Goal: Task Accomplishment & Management: Manage account settings

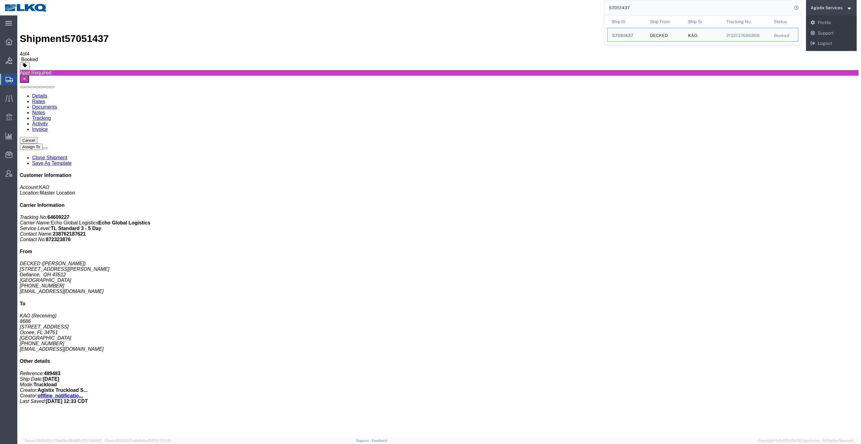
click at [650, 6] on input "57051437" at bounding box center [699, 7] width 188 height 15
paste input "6920118"
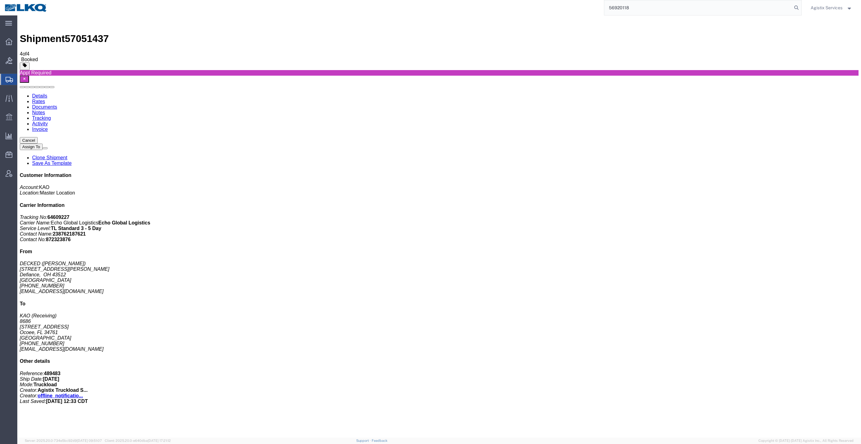
type input "56920118"
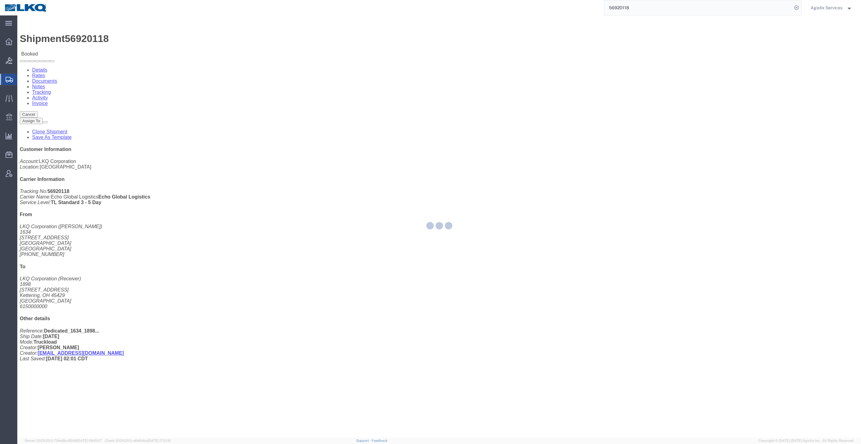
click link "Rates"
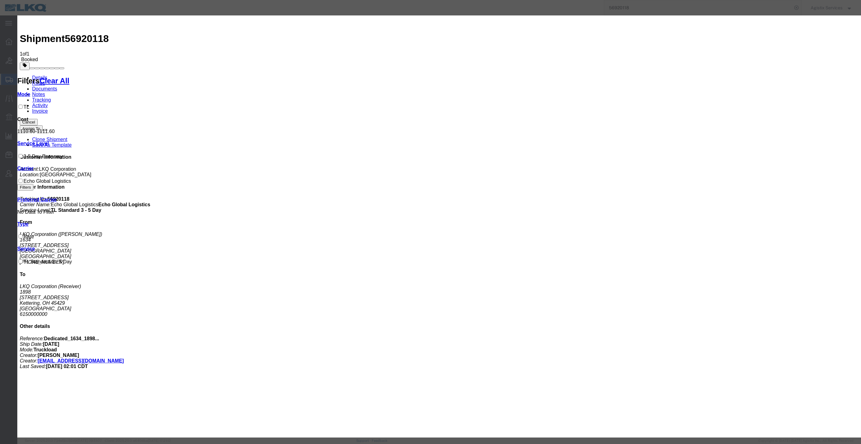
paste input "64430149"
type input "64430149"
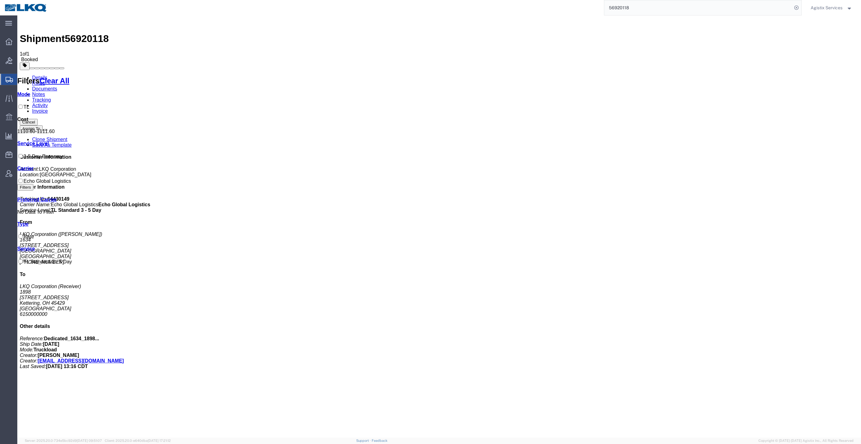
click at [57, 86] on link "Documents" at bounding box center [44, 88] width 25 height 5
click at [716, 7] on input "56920118" at bounding box center [699, 7] width 188 height 15
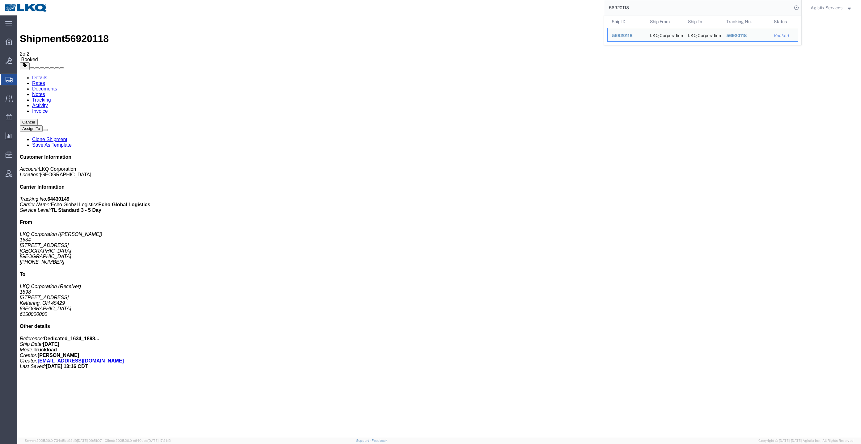
paste input "20"
type input "56920120"
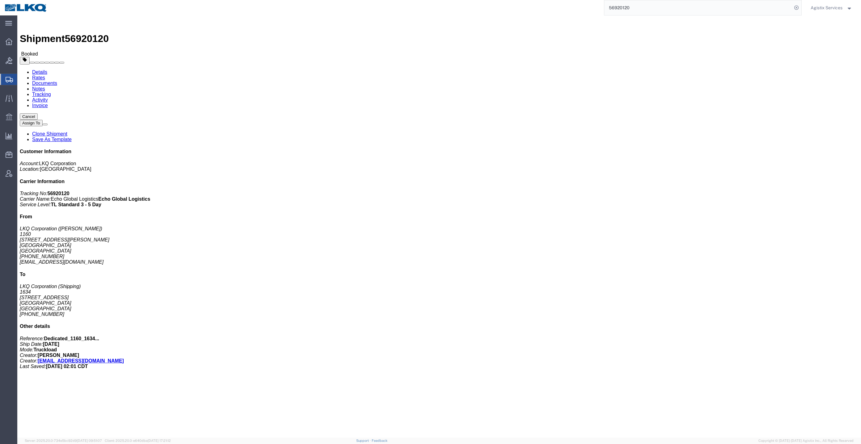
click link "Rates"
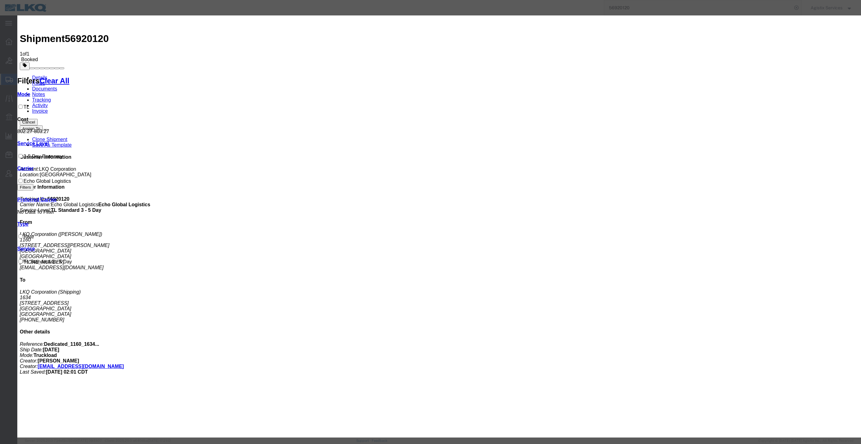
paste input "64430118"
type input "64430118"
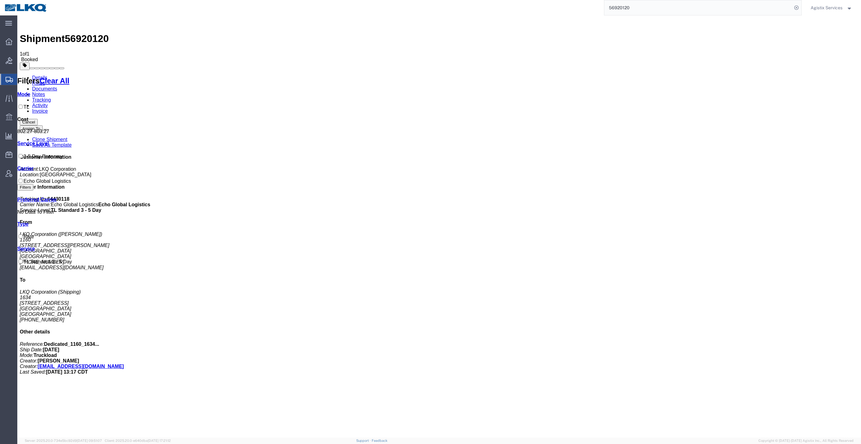
click at [57, 86] on link "Documents" at bounding box center [44, 88] width 25 height 5
click at [667, 11] on input "56920120" at bounding box center [699, 7] width 188 height 15
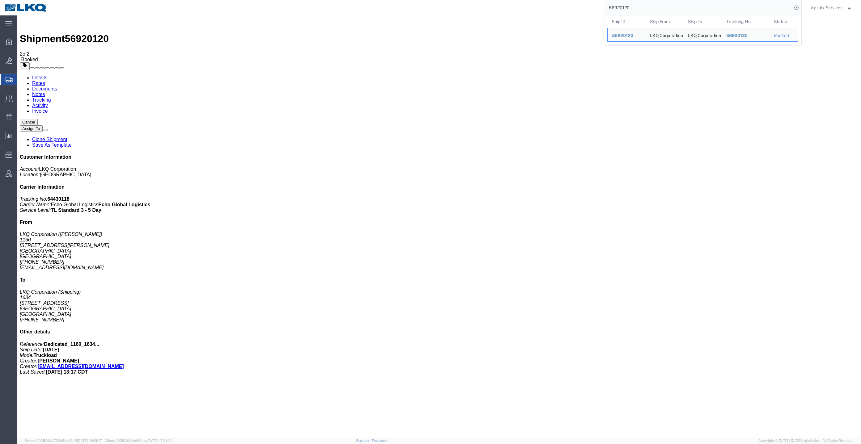
click at [667, 11] on input "56920120" at bounding box center [699, 7] width 188 height 15
paste input "7025134"
type input "57025134"
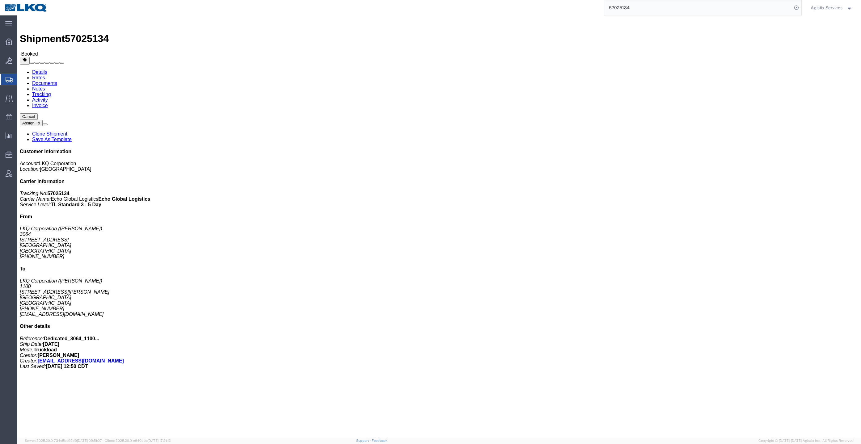
click link "Rates"
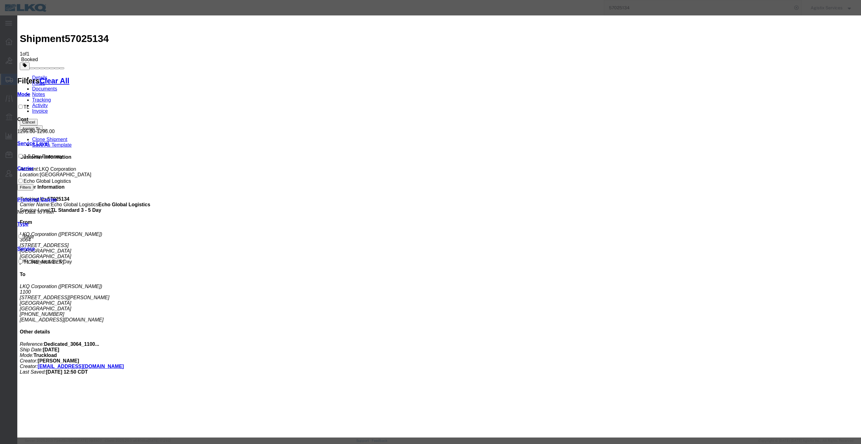
paste input "64559776"
type input "64559776"
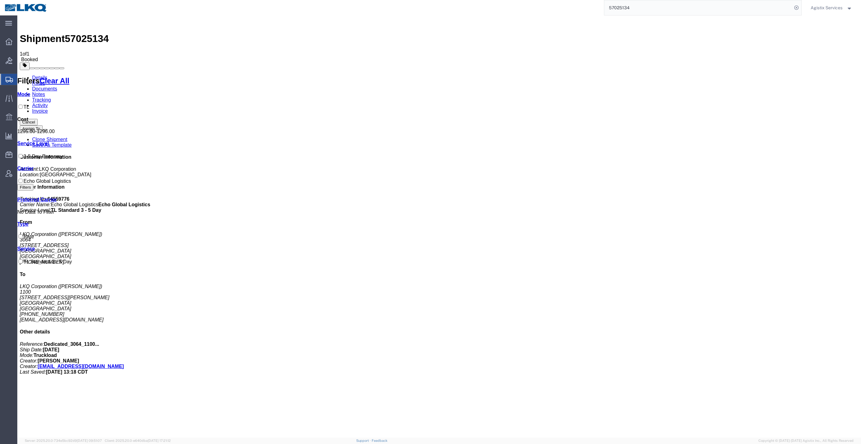
click at [57, 86] on link "Documents" at bounding box center [44, 88] width 25 height 5
drag, startPoint x: 152, startPoint y: 52, endPoint x: 134, endPoint y: 37, distance: 23.2
click at [51, 97] on link "Tracking" at bounding box center [41, 99] width 19 height 5
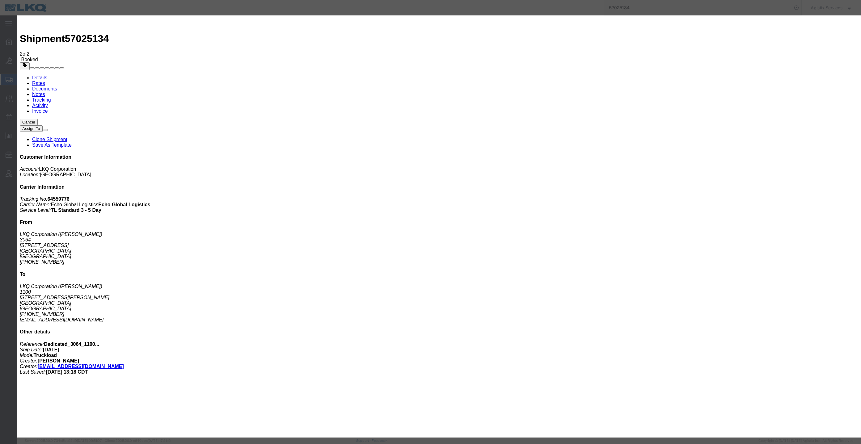
type input "[DATE]"
type input "12:00 PM"
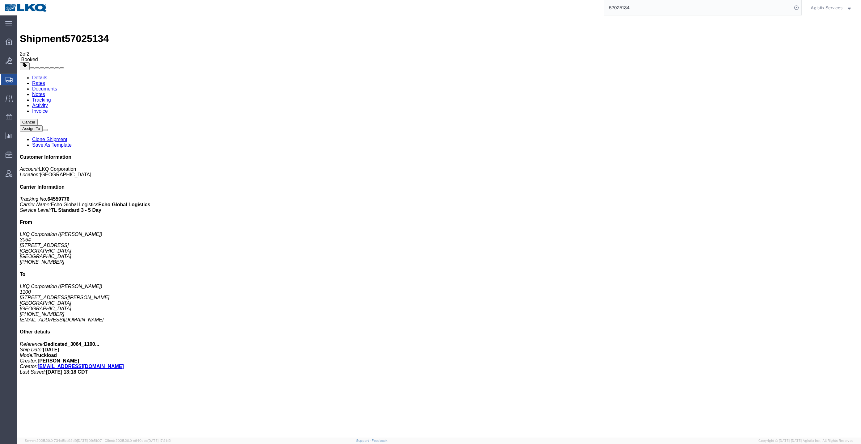
click at [678, 8] on input "57025134" at bounding box center [699, 7] width 188 height 15
paste input "54708"
type input "57054708"
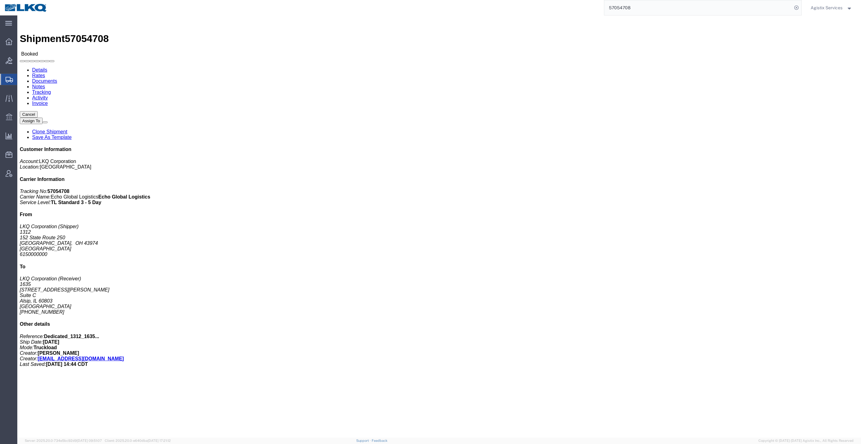
click div
click link "Rates"
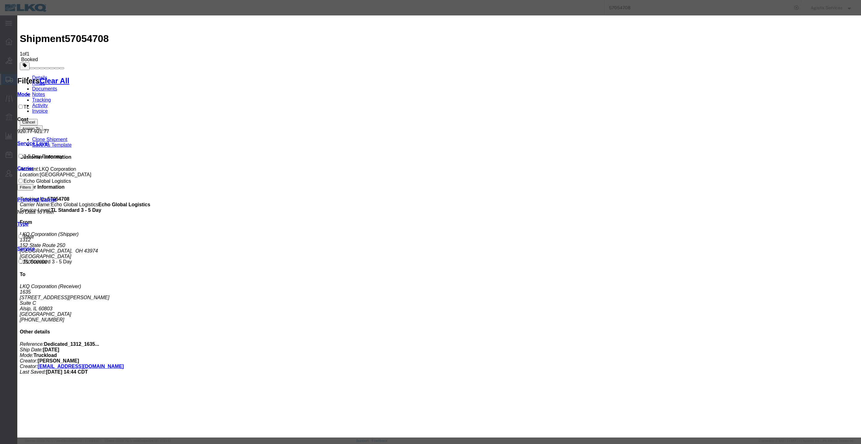
paste input "64599027"
type input "64599027"
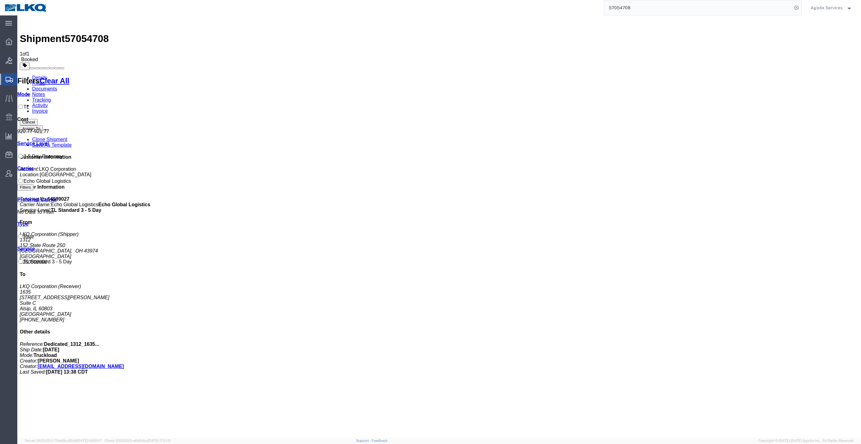
click at [57, 86] on link "Documents" at bounding box center [44, 88] width 25 height 5
click at [799, 7] on icon at bounding box center [797, 7] width 9 height 9
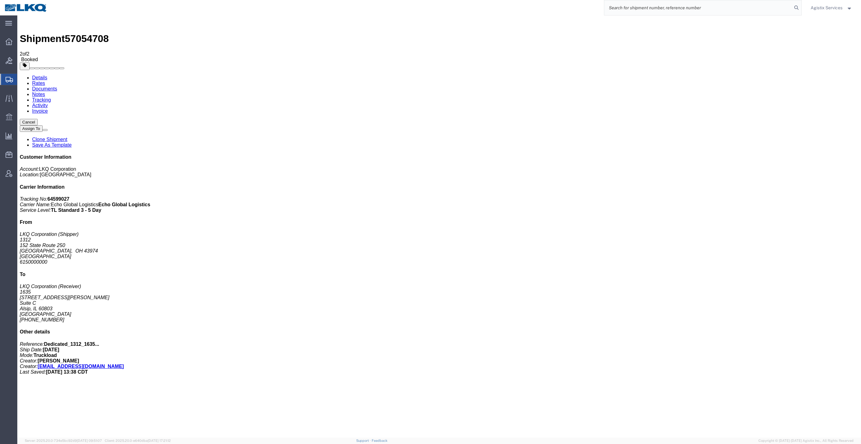
paste input "56948746"
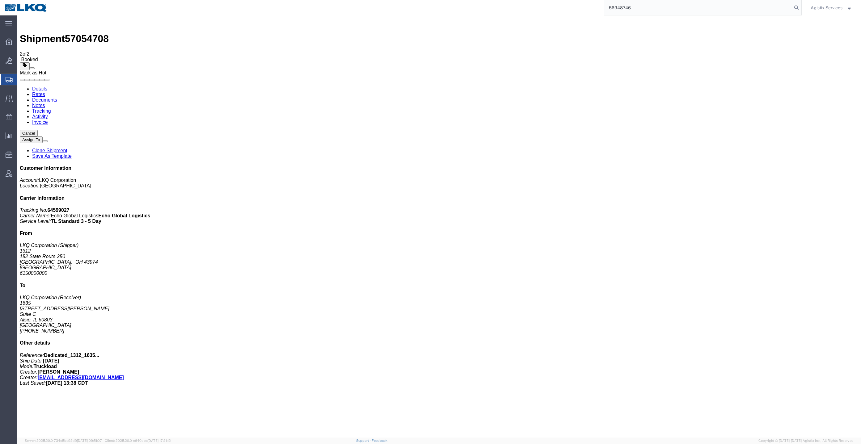
type input "56948746"
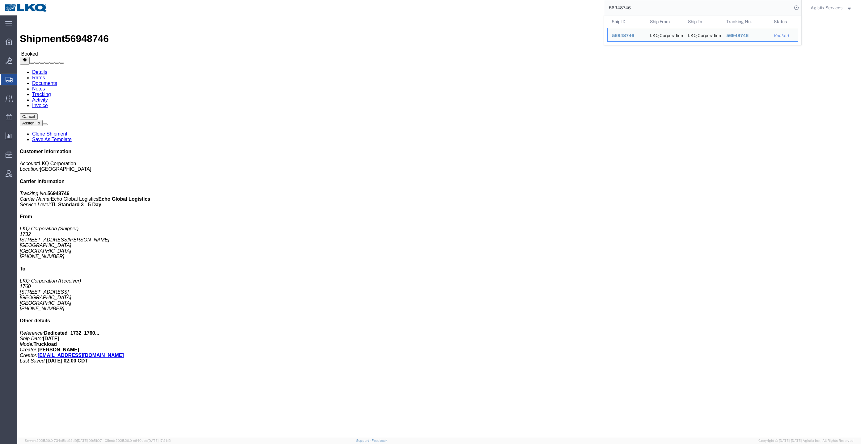
drag, startPoint x: 61, startPoint y: 39, endPoint x: 44, endPoint y: 24, distance: 23.2
click link "Rates"
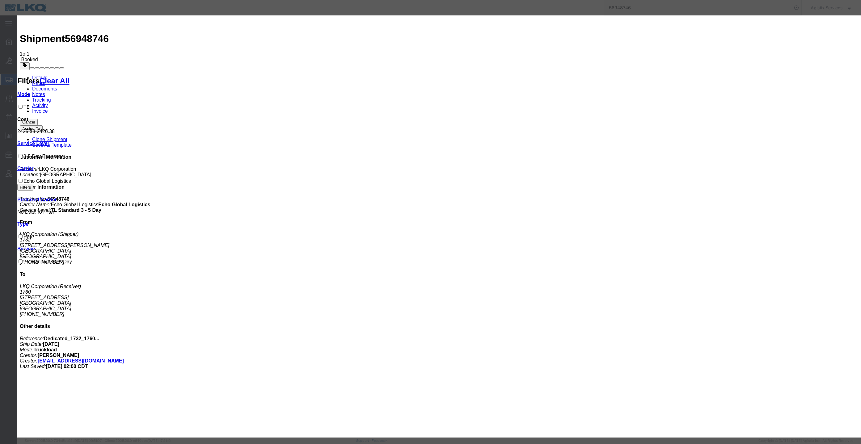
paste input "64465743"
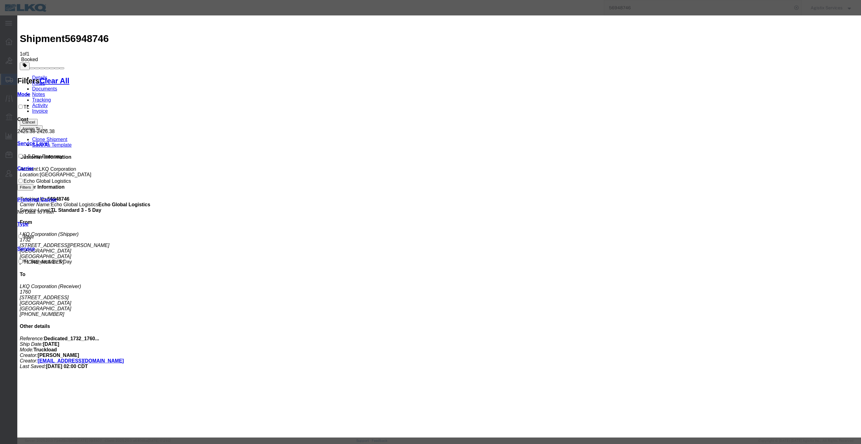
type input "64465743"
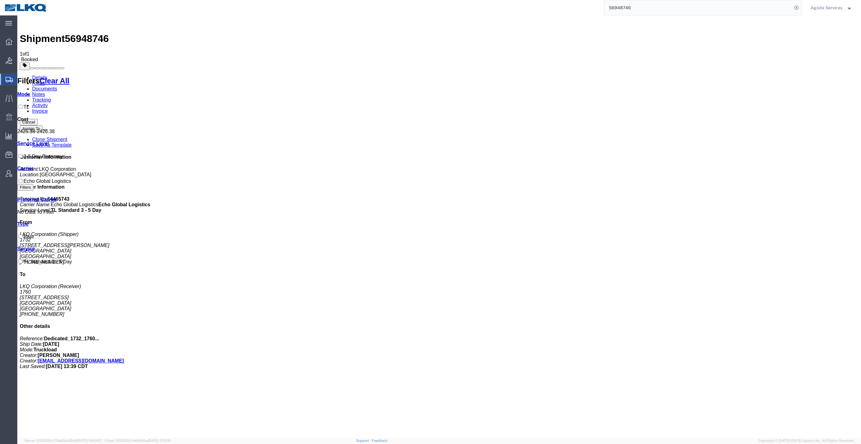
click at [57, 86] on link "Documents" at bounding box center [44, 88] width 25 height 5
click at [36, 75] on link "Details" at bounding box center [39, 77] width 15 height 5
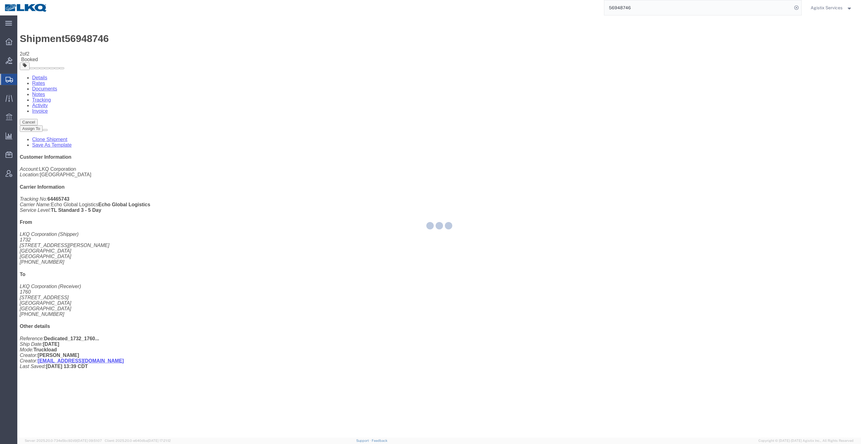
click at [646, 8] on input "56948746" at bounding box center [699, 7] width 188 height 15
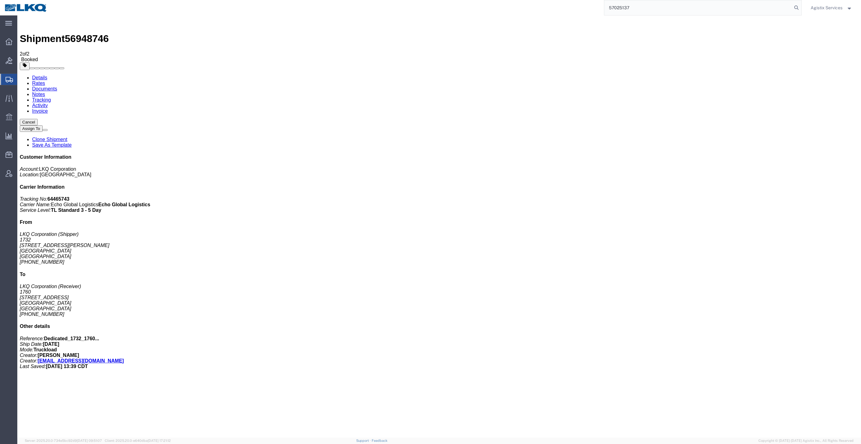
type input "57025137"
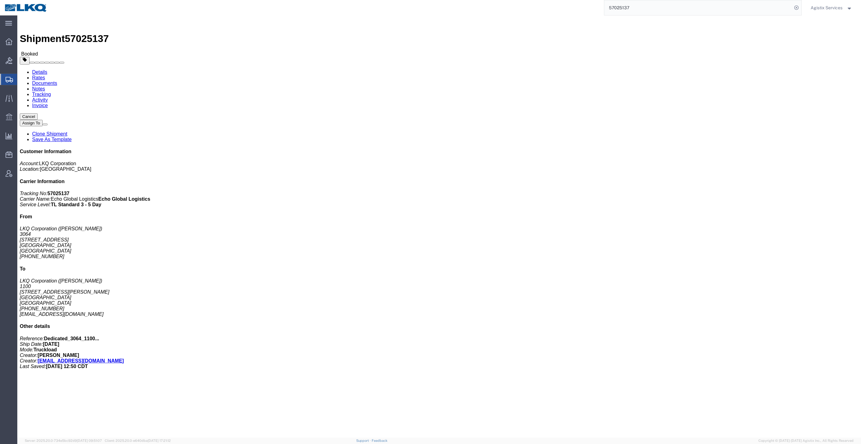
click div "Shipment Detail Ship From LKQ Corporation ([PERSON_NAME]) [STREET_ADDRESS] [PHO…"
click link "Rates"
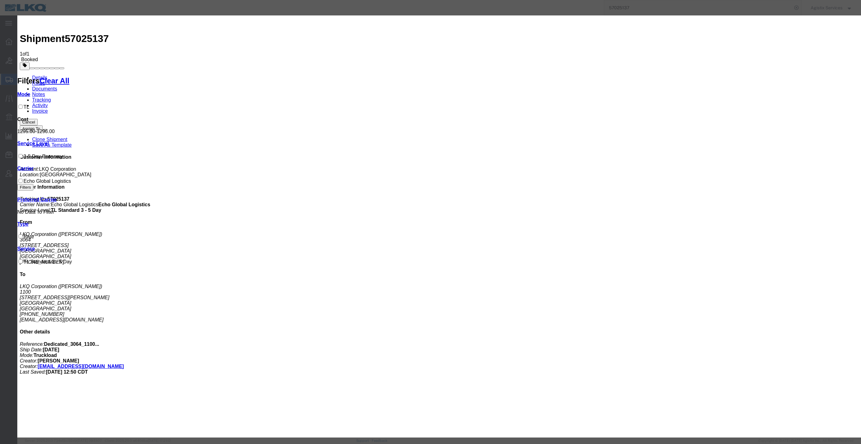
paste input "6455979"
type input "64559797"
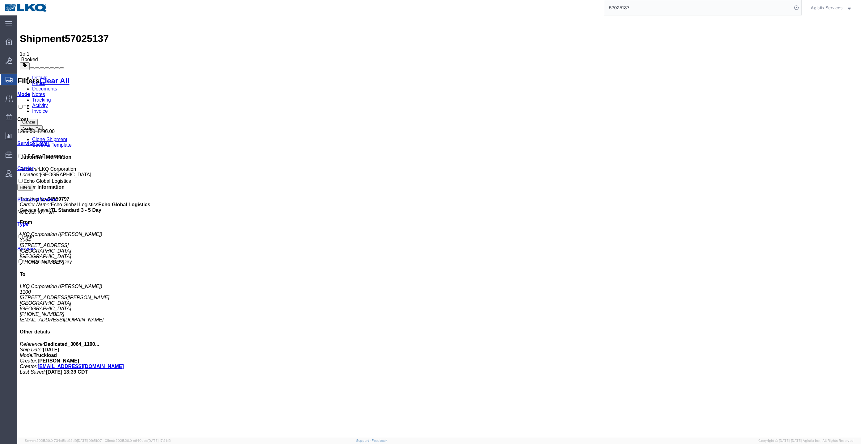
click at [57, 86] on link "Documents" at bounding box center [44, 88] width 25 height 5
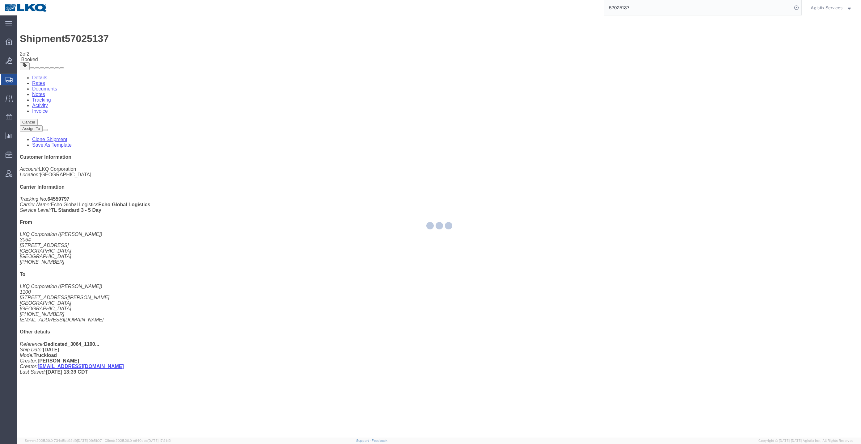
click at [678, 14] on input "57025137" at bounding box center [699, 7] width 188 height 15
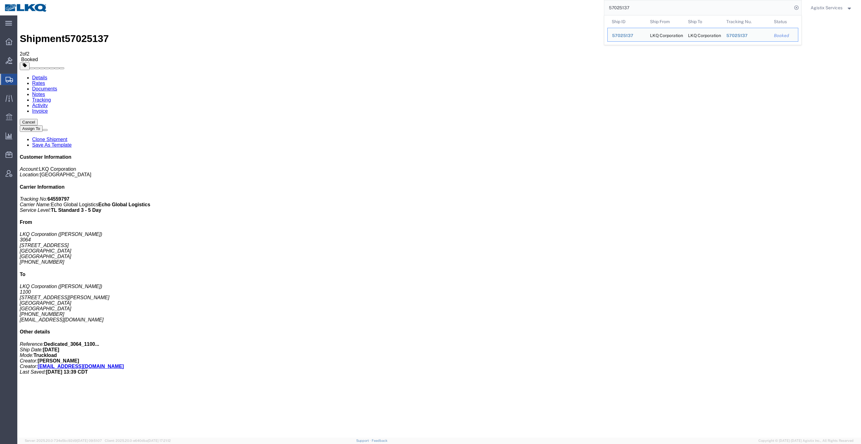
click at [700, 9] on input "57025137" at bounding box center [699, 7] width 188 height 15
paste input "54710"
type input "57054710"
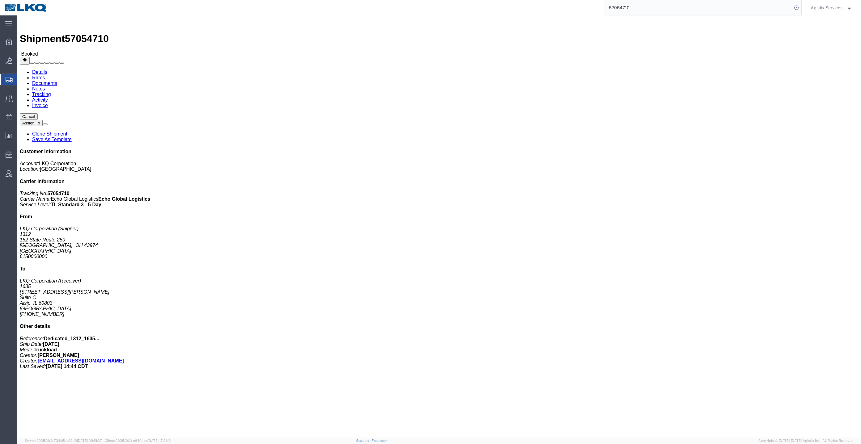
click link "Rates"
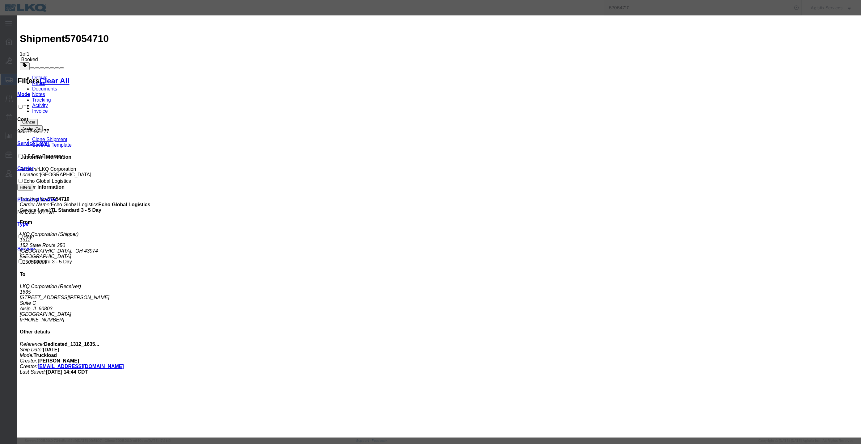
paste input "64598972"
type input "64598972"
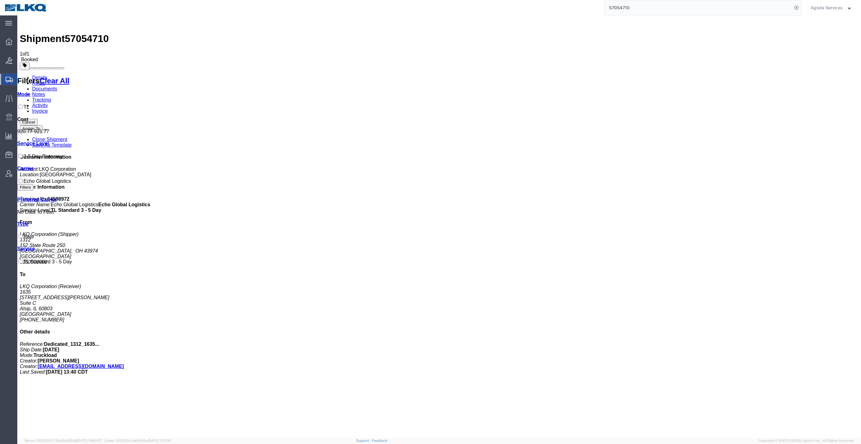
click at [57, 86] on link "Documents" at bounding box center [44, 88] width 25 height 5
click at [720, 10] on input "57054710" at bounding box center [699, 7] width 188 height 15
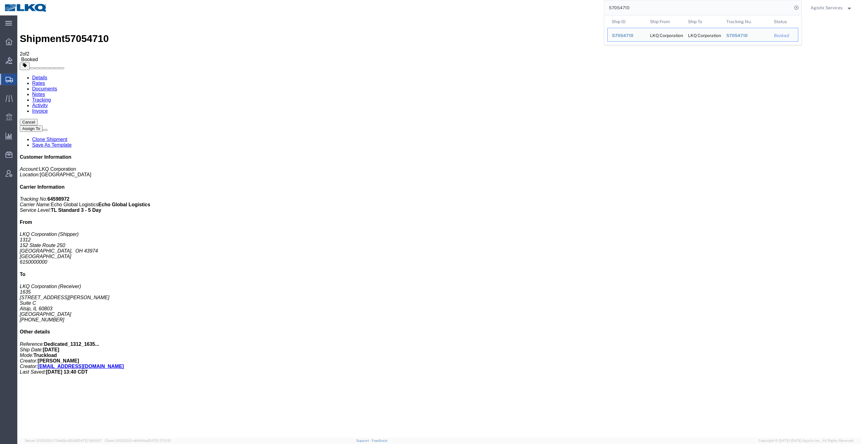
click at [720, 10] on input "57054710" at bounding box center [699, 7] width 188 height 15
paste input "81253"
type input "57081253"
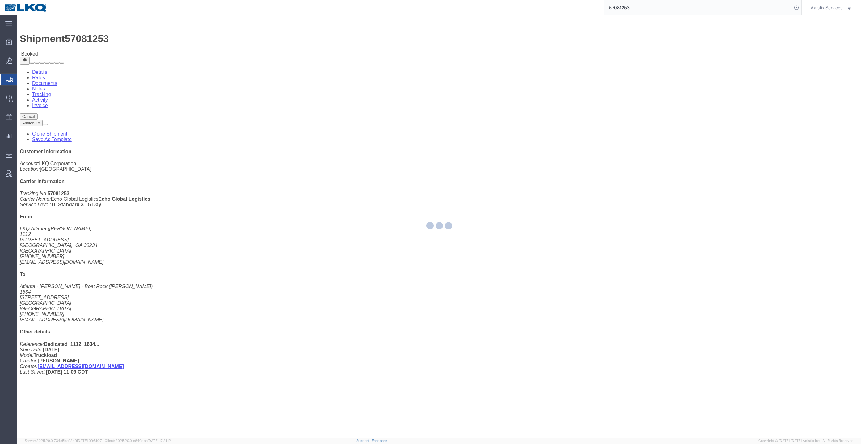
click at [58, 37] on div at bounding box center [439, 226] width 844 height 423
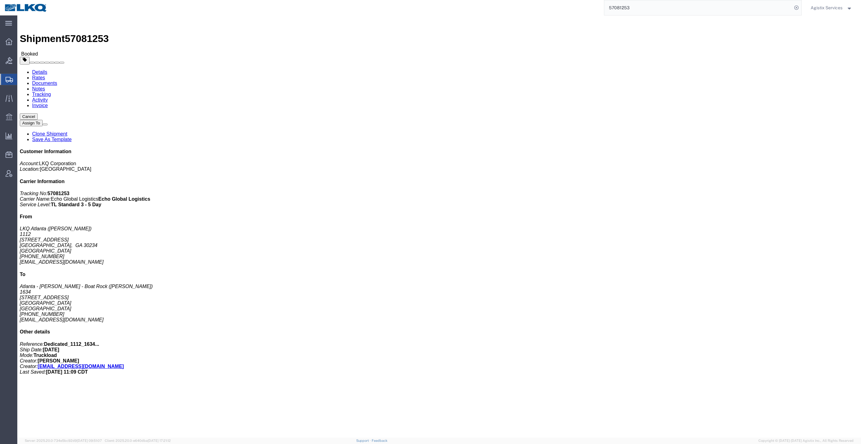
click link "Rates"
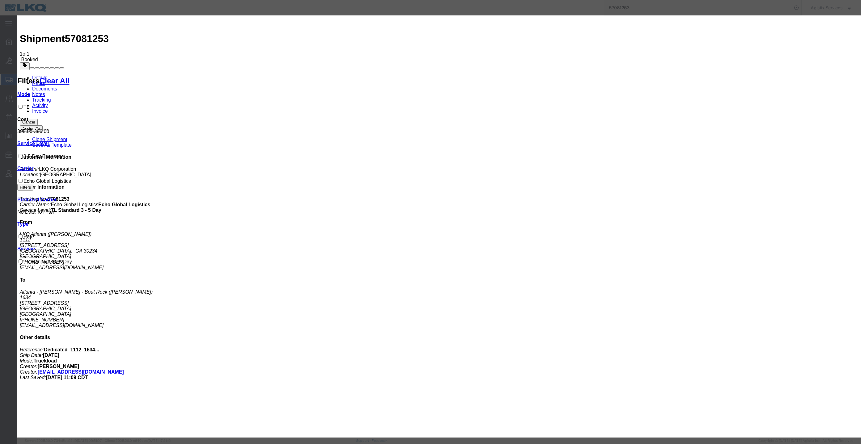
paste input "64630190"
type input "64630190"
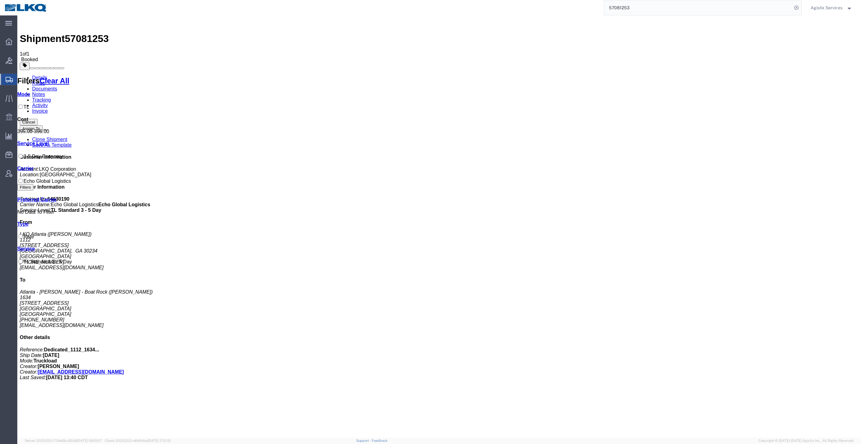
click at [57, 86] on link "Documents" at bounding box center [44, 88] width 25 height 5
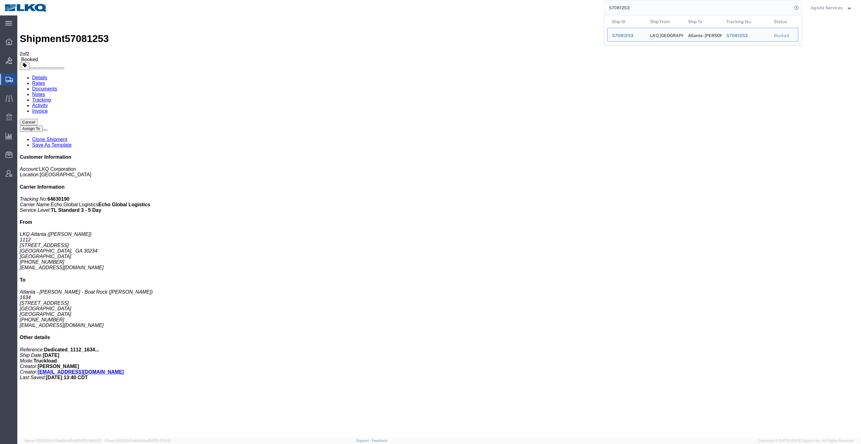
click at [683, 14] on input "57081253" at bounding box center [699, 7] width 188 height 15
paste input "48"
type input "57081248"
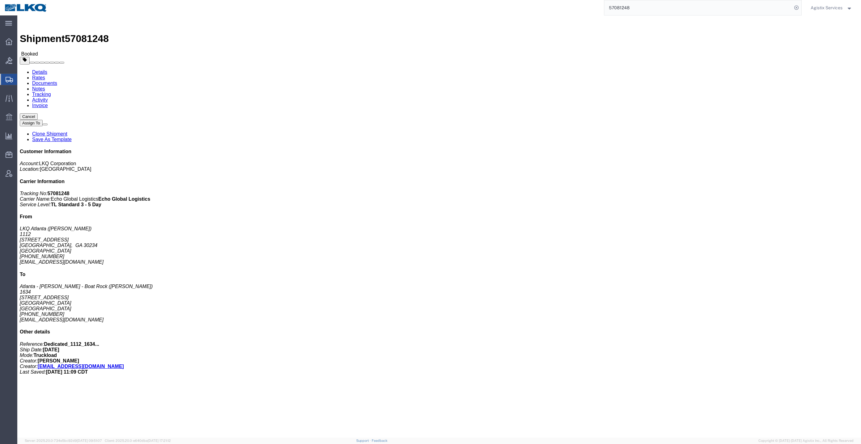
click link "Rates"
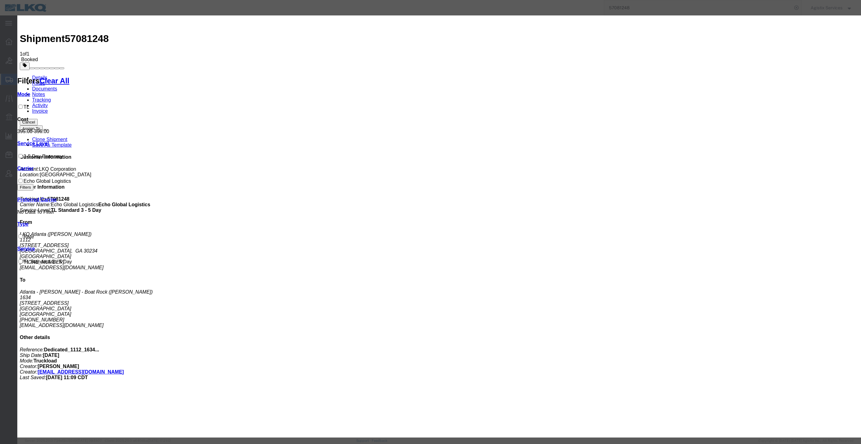
paste input "64630262"
type input "64630262"
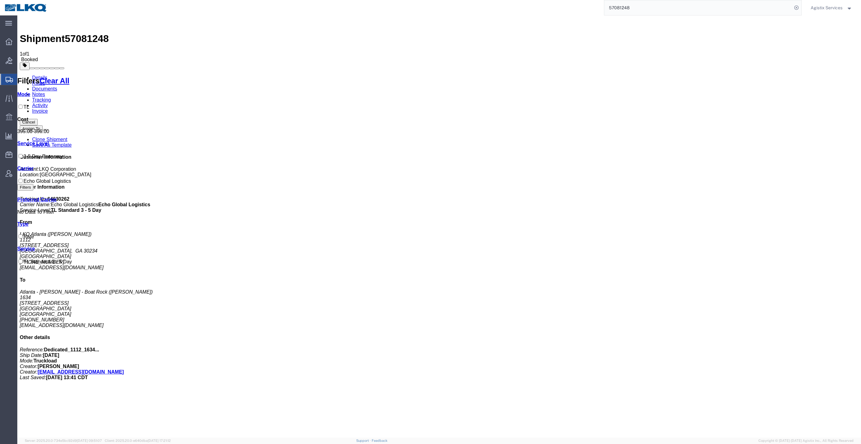
click at [57, 86] on link "Documents" at bounding box center [44, 88] width 25 height 5
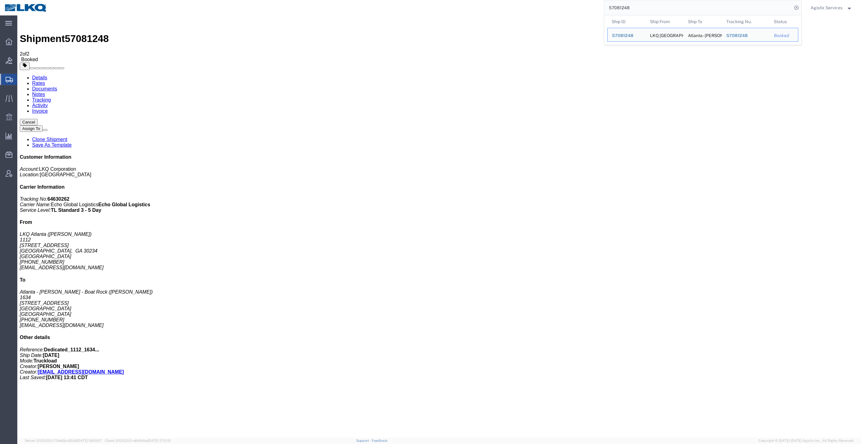
click at [699, 14] on input "57081248" at bounding box center [699, 7] width 188 height 15
paste input "5"
type input "57081258"
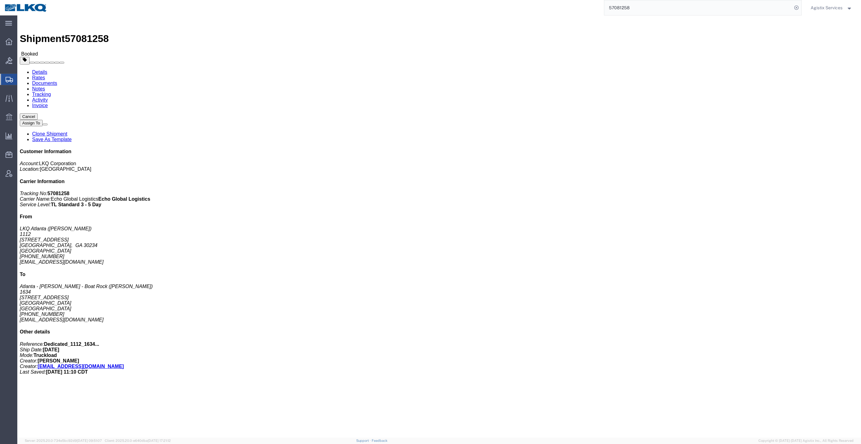
click link "Rates"
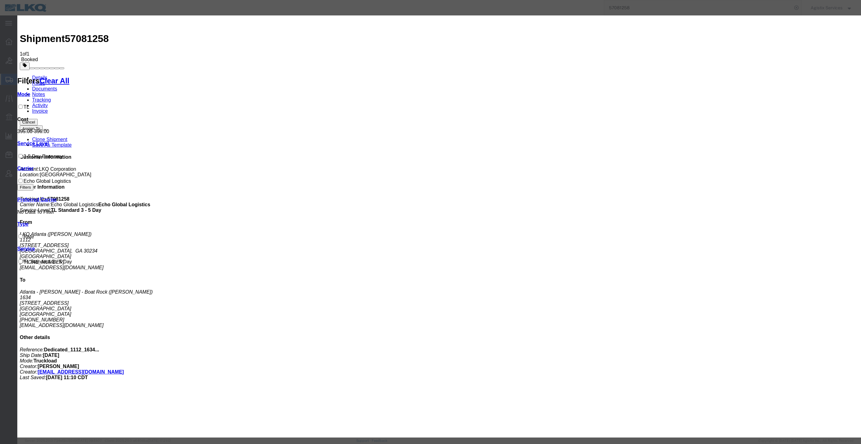
paste input "64630273"
type input "64630273"
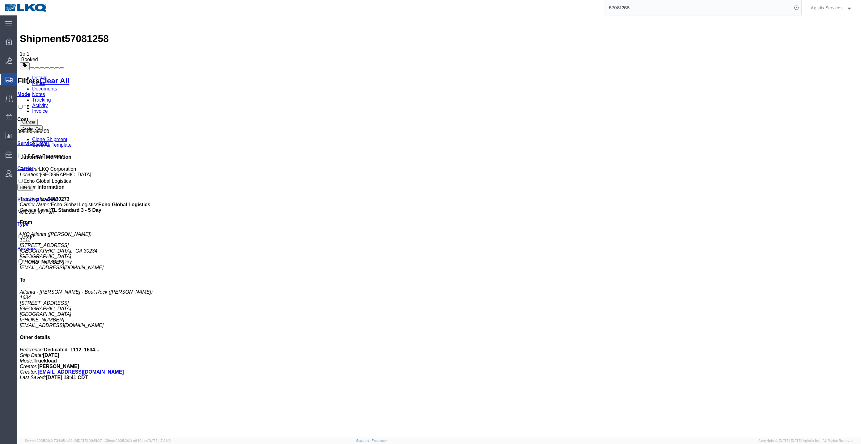
click at [721, 6] on input "57081258" at bounding box center [699, 7] width 188 height 15
paste input "63"
type input "57081263"
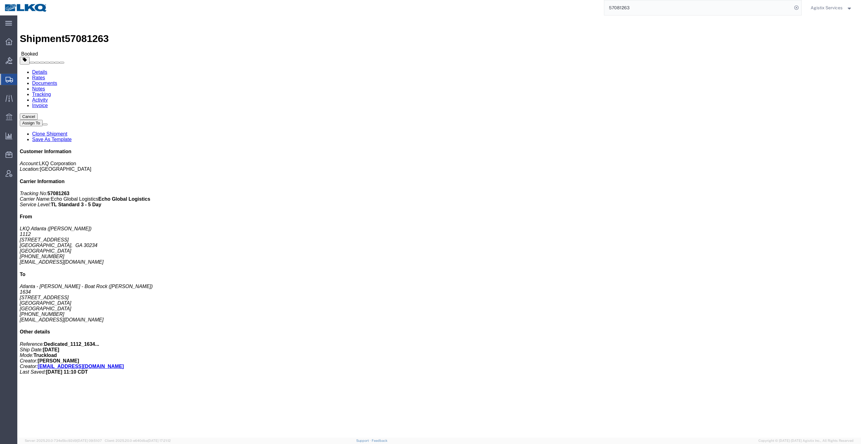
click link "Rates"
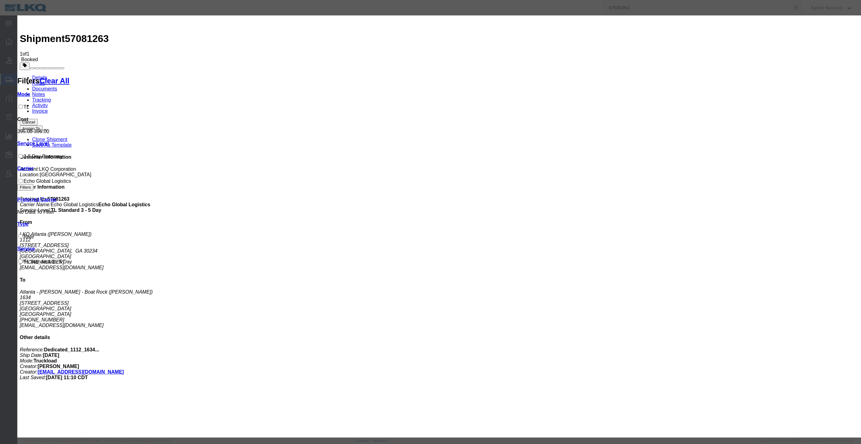
paste input "64630285"
type input "64630285"
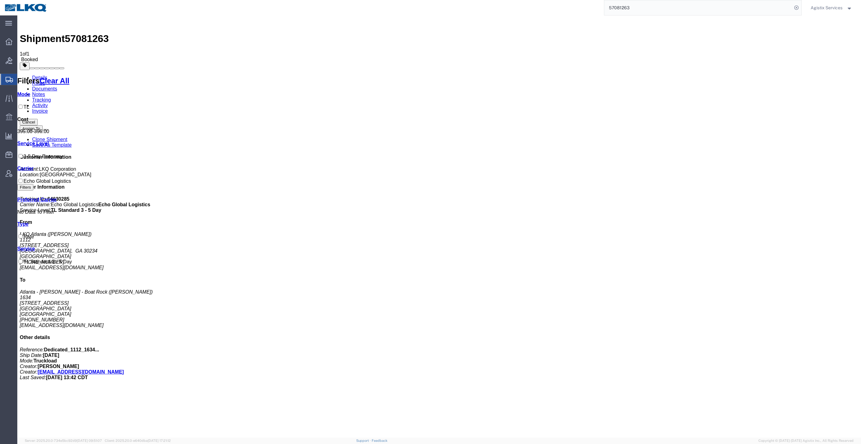
click at [667, 8] on input "57081263" at bounding box center [699, 7] width 188 height 15
paste input "72"
type input "57081272"
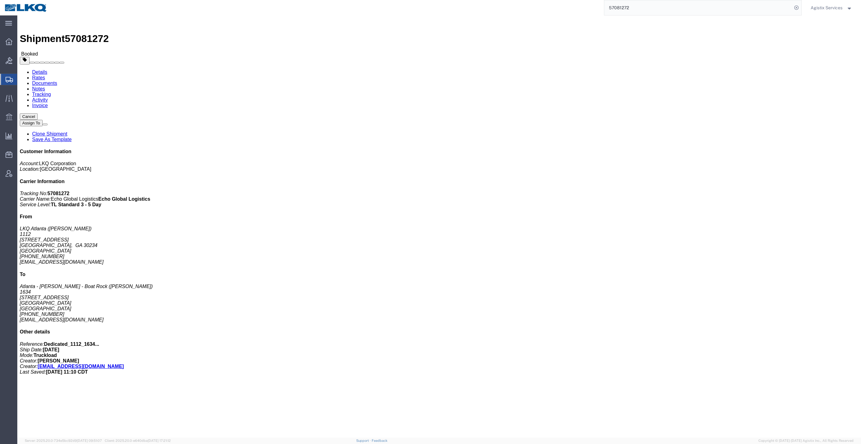
click link "Rates"
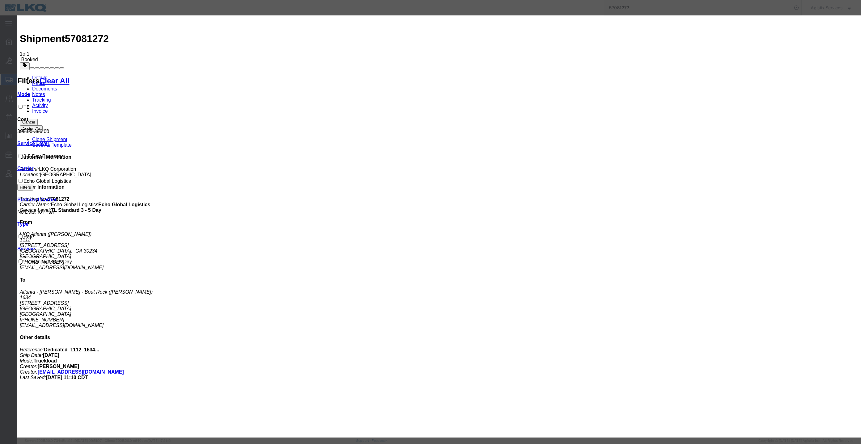
paste input "64630299"
type input "64630299"
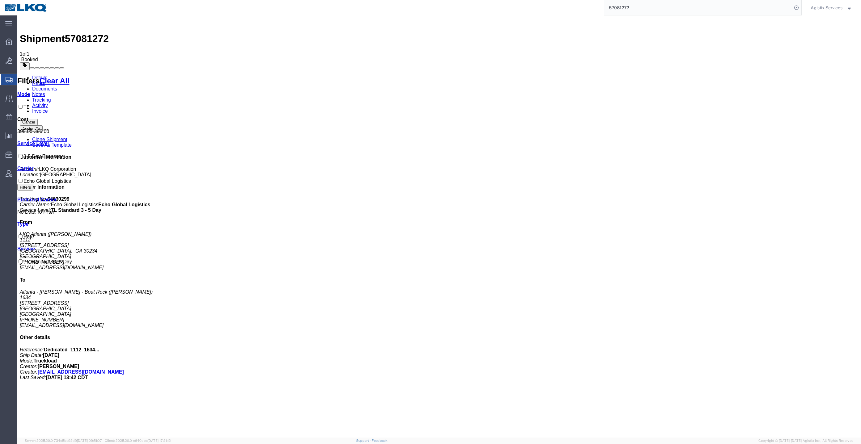
click at [57, 86] on link "Documents" at bounding box center [44, 88] width 25 height 5
click at [655, 10] on input "57081272" at bounding box center [699, 7] width 188 height 15
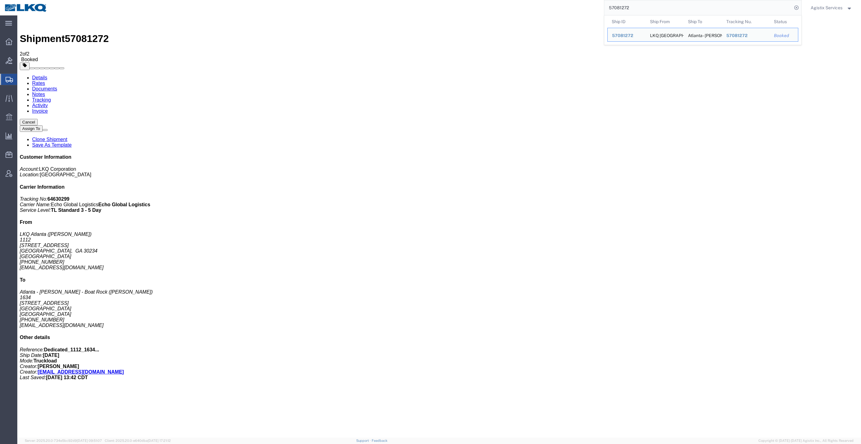
paste input "67"
type input "57081267"
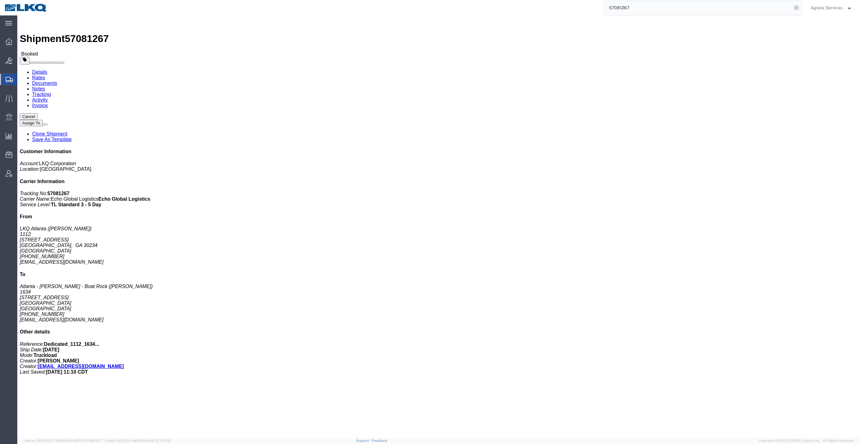
click link "Rates"
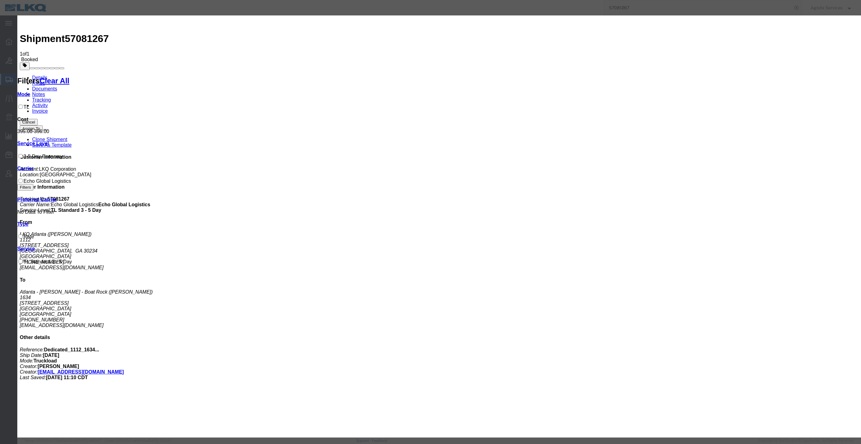
paste input "64630324"
type input "64630324"
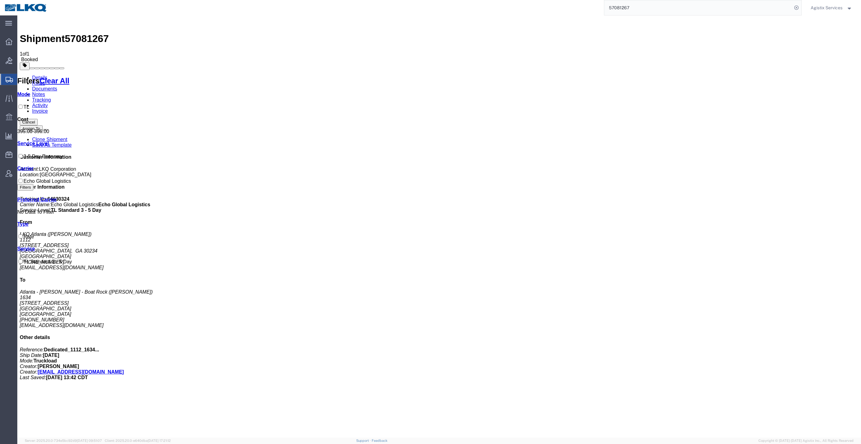
click at [57, 86] on link "Documents" at bounding box center [44, 88] width 25 height 5
click at [696, 13] on input "57081267" at bounding box center [699, 7] width 188 height 15
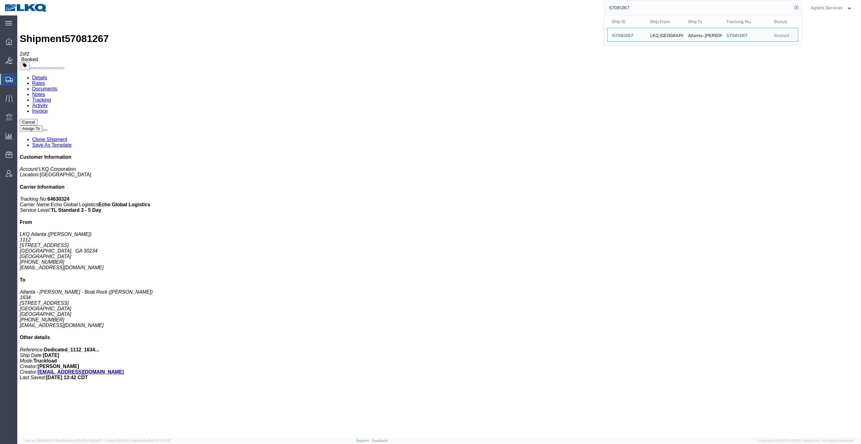
paste input "78"
type input "57081278"
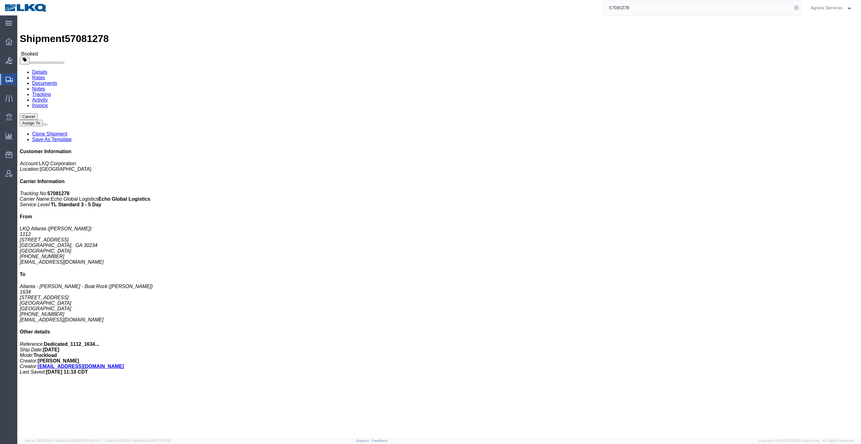
click link "Rates"
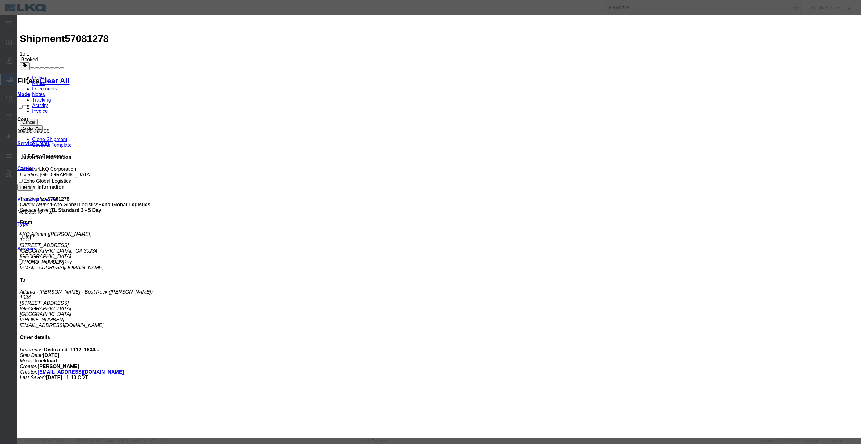
paste input "64630339"
type input "64630339"
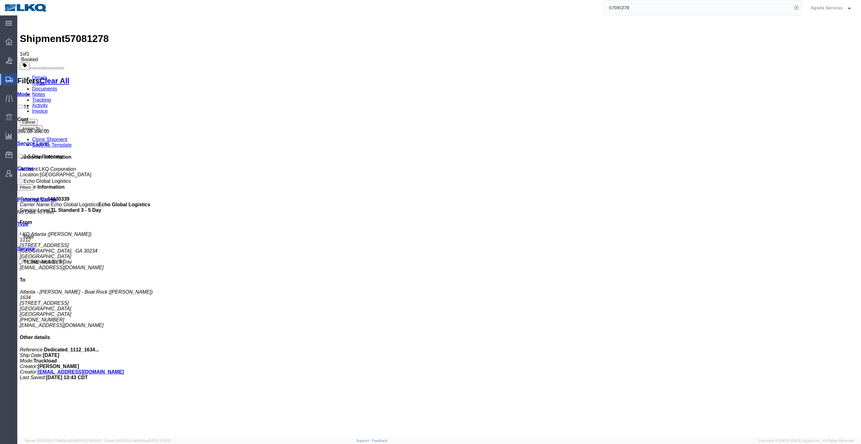
click at [57, 86] on link "Documents" at bounding box center [44, 88] width 25 height 5
click at [739, 7] on input "57081278" at bounding box center [699, 7] width 188 height 15
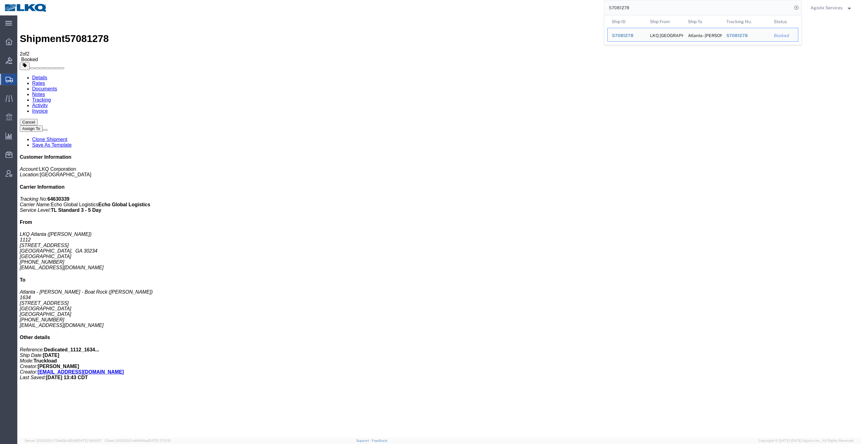
click at [739, 7] on input "57081278" at bounding box center [699, 7] width 188 height 15
paste input "84"
type input "57081284"
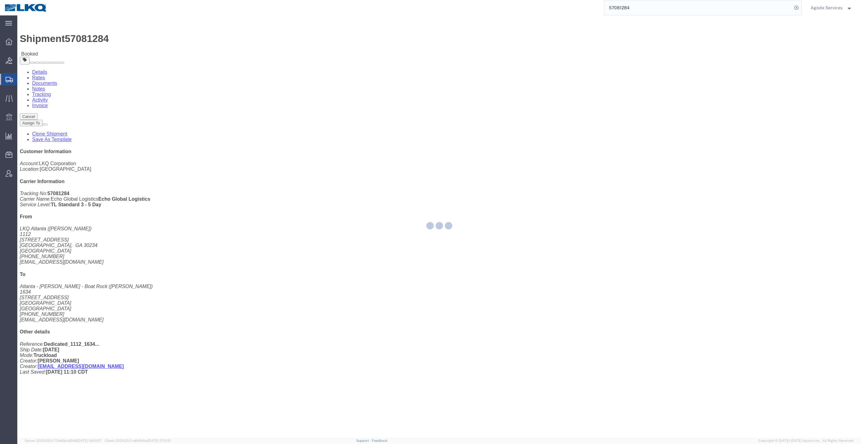
click at [58, 38] on div at bounding box center [439, 226] width 844 height 423
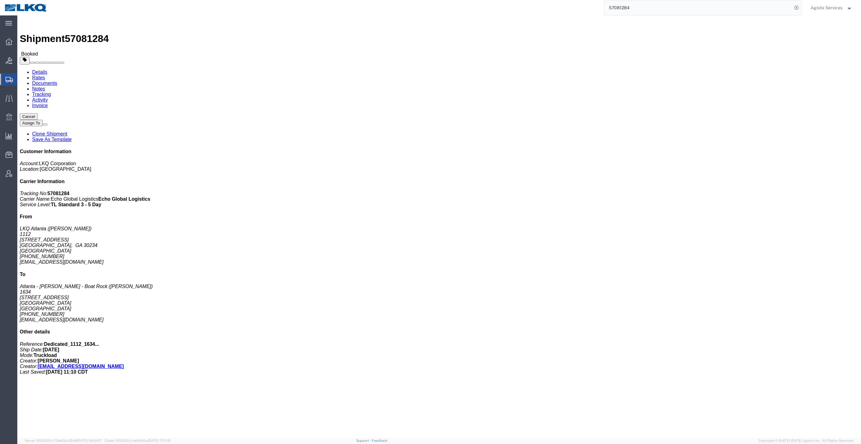
click link "Rates"
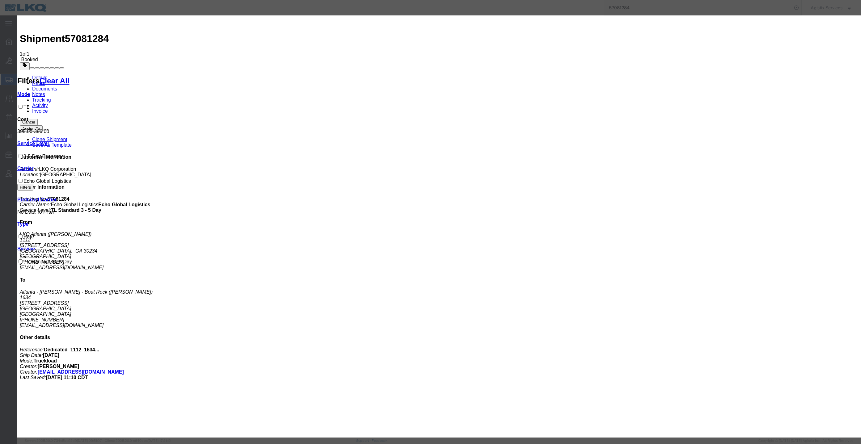
drag, startPoint x: 421, startPoint y: 126, endPoint x: 425, endPoint y: 124, distance: 3.7
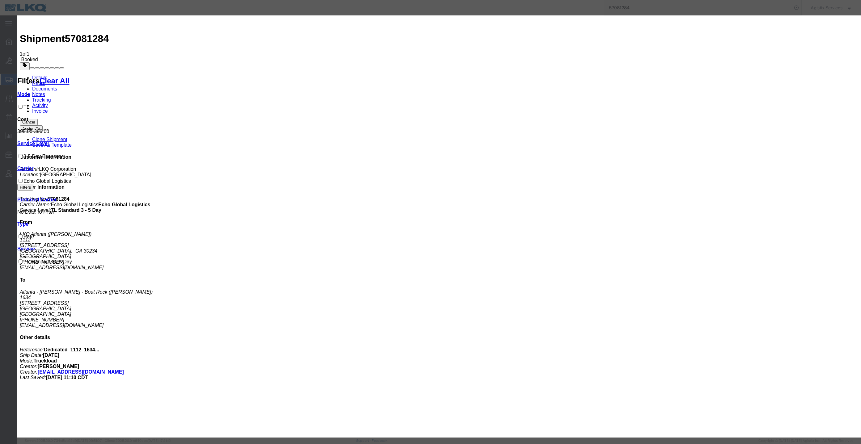
paste input "64630360"
type input "64630360"
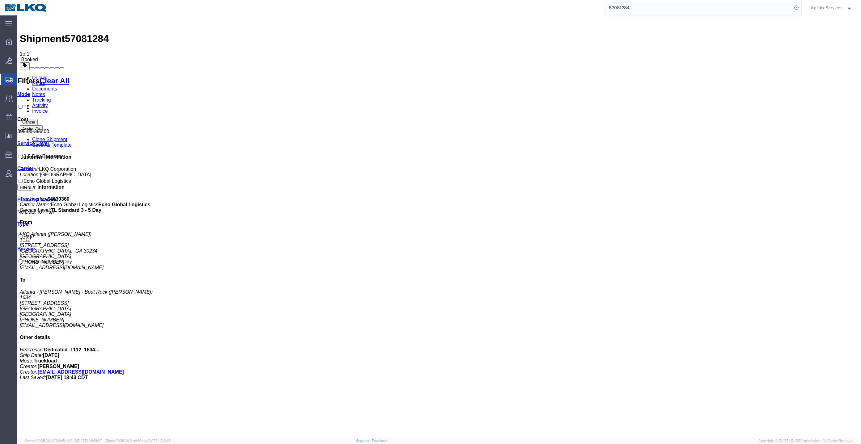
click at [57, 86] on link "Documents" at bounding box center [44, 88] width 25 height 5
click at [655, 4] on input "57081284" at bounding box center [699, 7] width 188 height 15
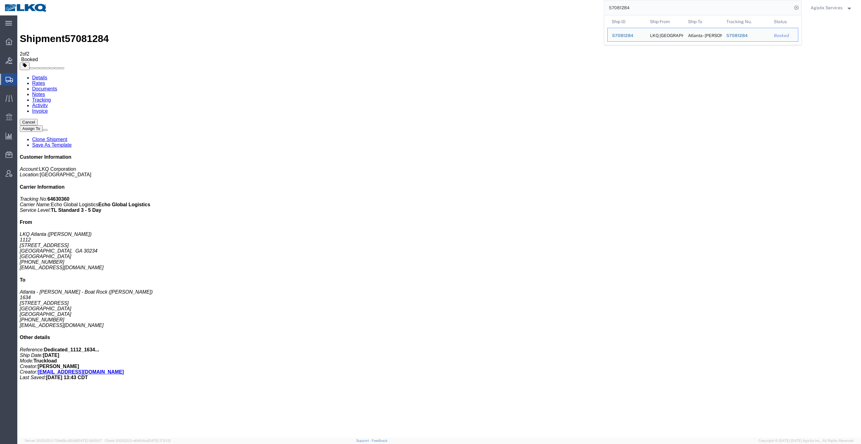
click at [655, 4] on input "57081284" at bounding box center [699, 7] width 188 height 15
paste input "7"
type input "57081287"
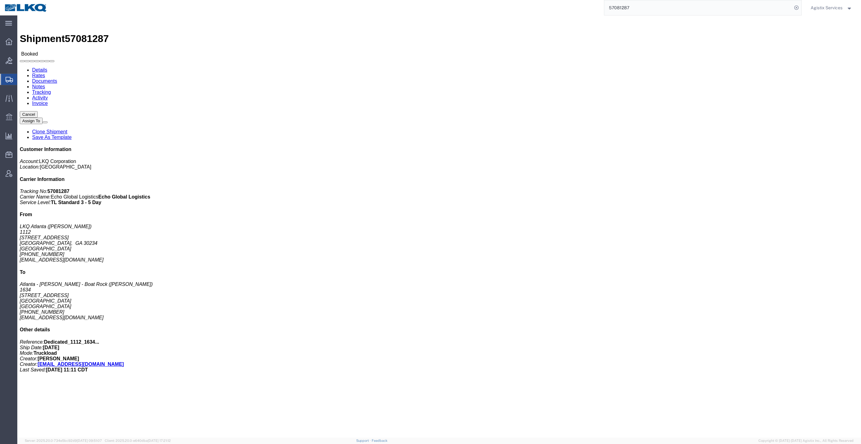
click body "Shipment 57081287 Booked Details Rates Documents Notes Tracking Activity Invoic…"
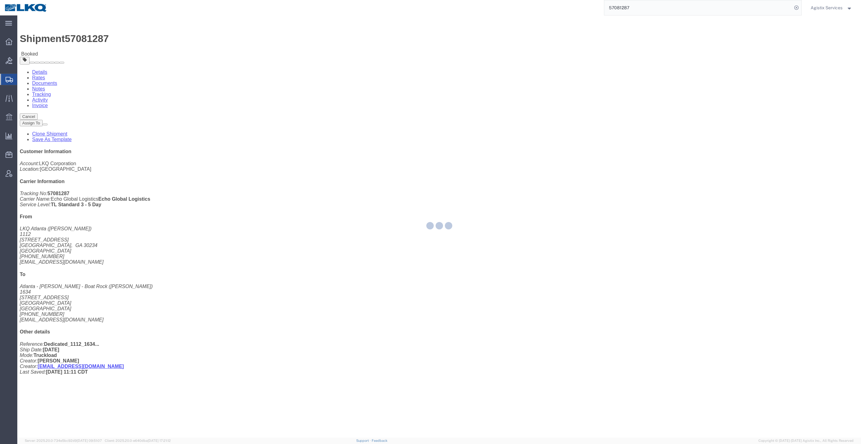
drag, startPoint x: 68, startPoint y: 41, endPoint x: 50, endPoint y: 25, distance: 23.2
click link "Rates"
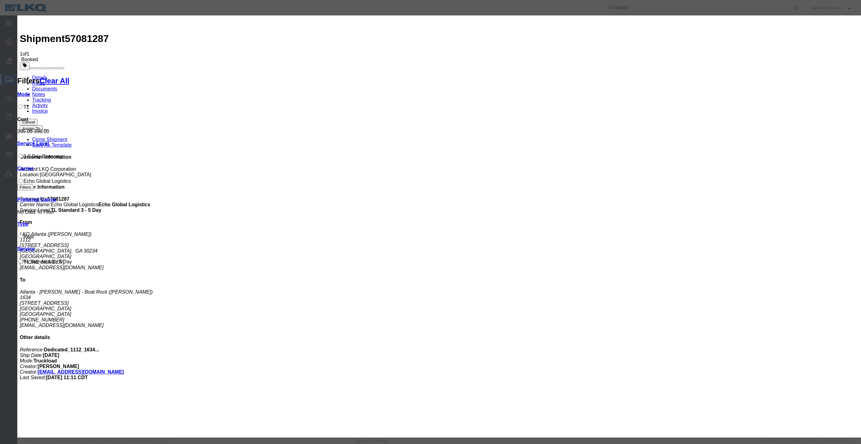
paste input "64630378"
type input "64630378"
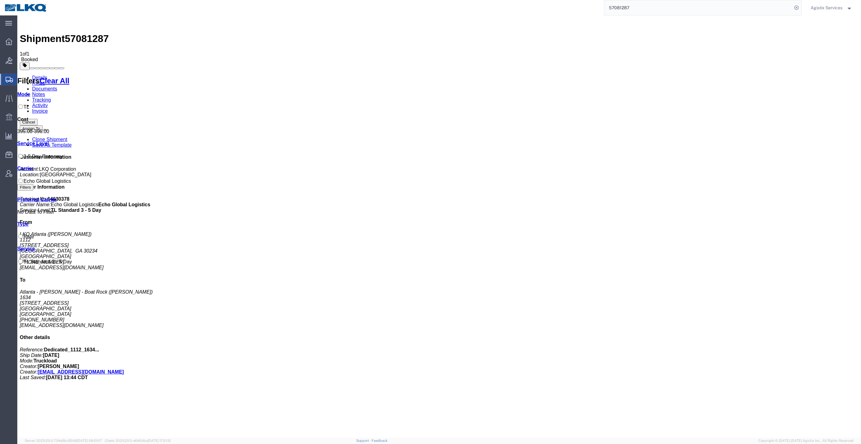
click at [57, 86] on link "Documents" at bounding box center [44, 88] width 25 height 5
drag, startPoint x: 661, startPoint y: 95, endPoint x: 17, endPoint y: 291, distance: 672.7
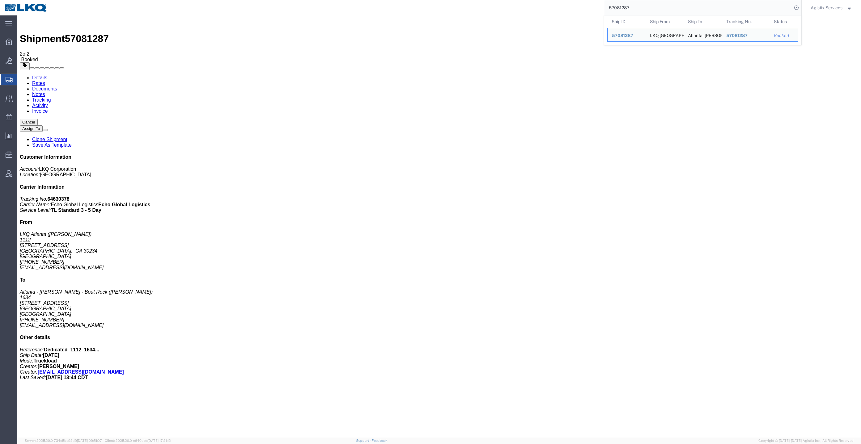
click at [664, 10] on input "57081287" at bounding box center [699, 7] width 188 height 15
paste input "91"
type input "57081291"
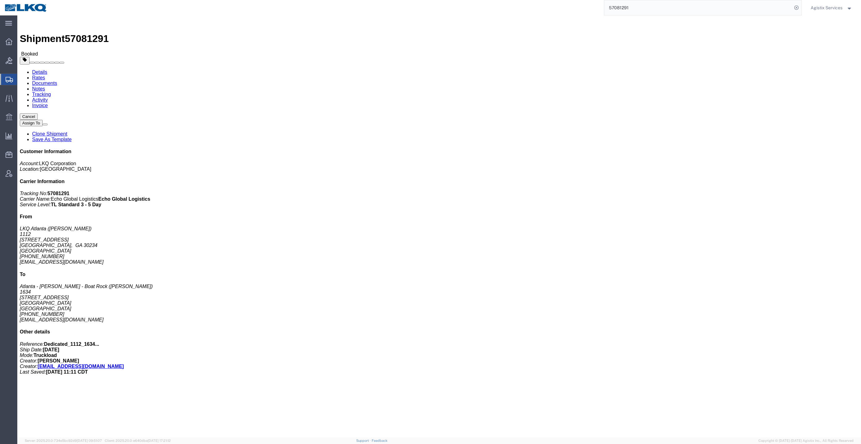
click link "Rates"
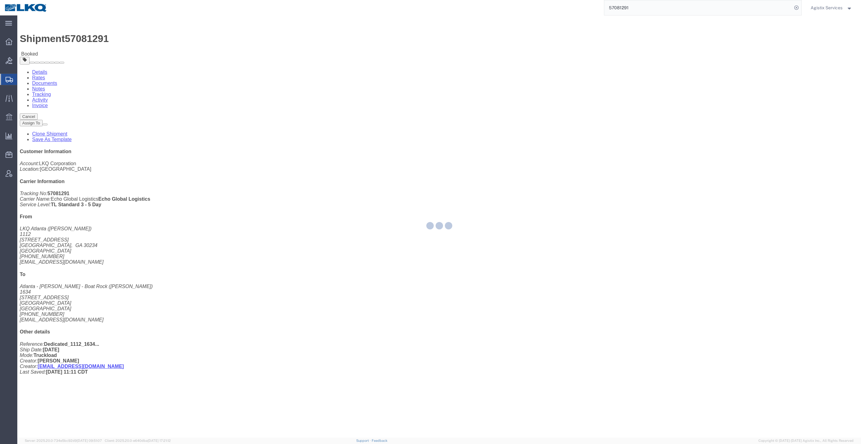
click at [57, 38] on div at bounding box center [439, 226] width 844 height 423
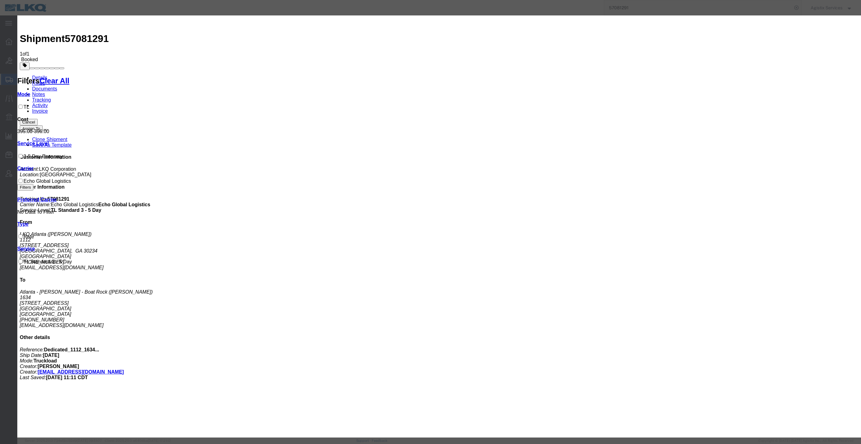
paste input "64630399"
type input "64630399"
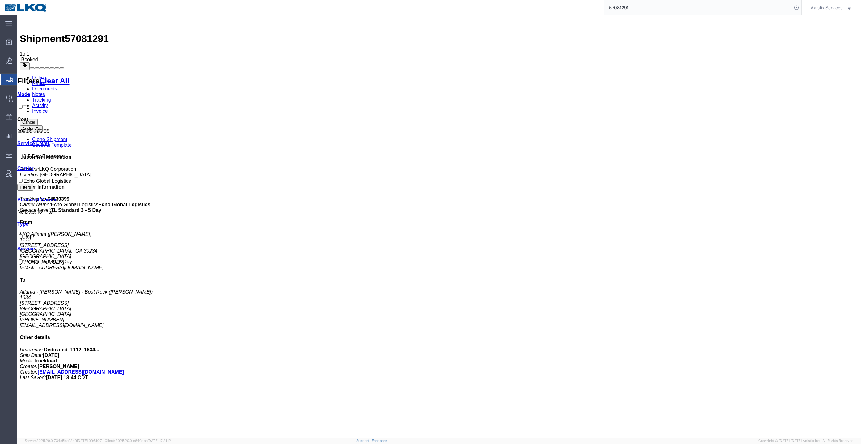
click at [57, 86] on link "Documents" at bounding box center [44, 88] width 25 height 5
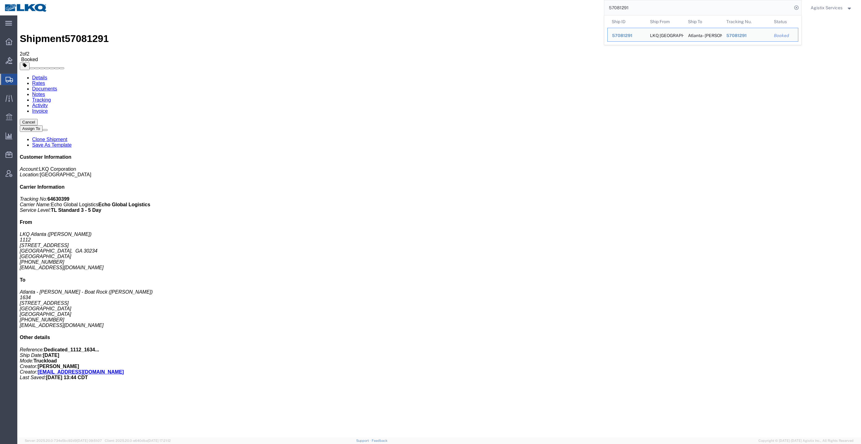
click at [646, 6] on input "57081291" at bounding box center [699, 7] width 188 height 15
paste input "7"
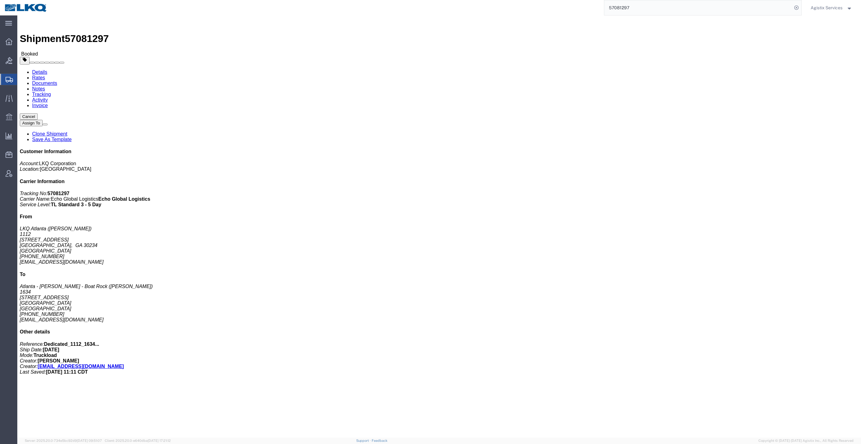
click link "Rates"
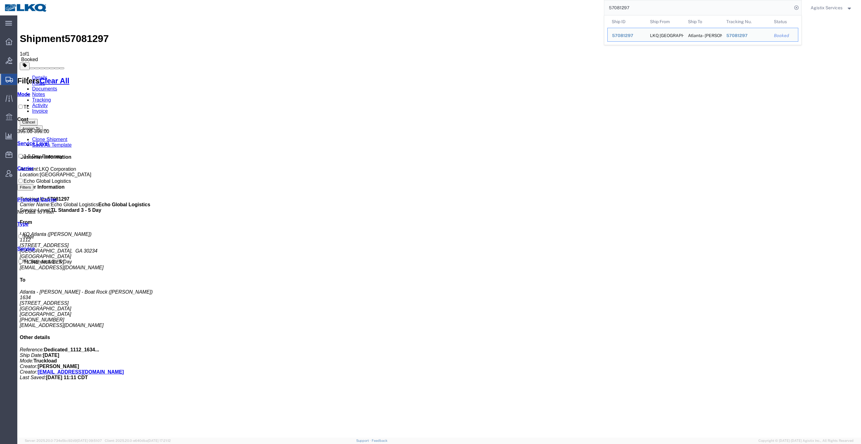
click at [686, 9] on input "57081297" at bounding box center [699, 7] width 188 height 15
type input "64630412"
click at [407, 26] on div "Shipment 57081297 1 of 1 Booked" at bounding box center [439, 40] width 839 height 45
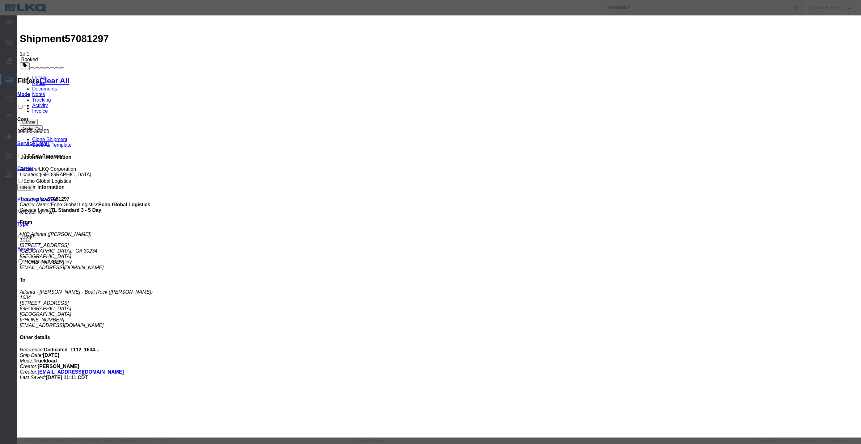
paste input "64630412"
type input "64630412"
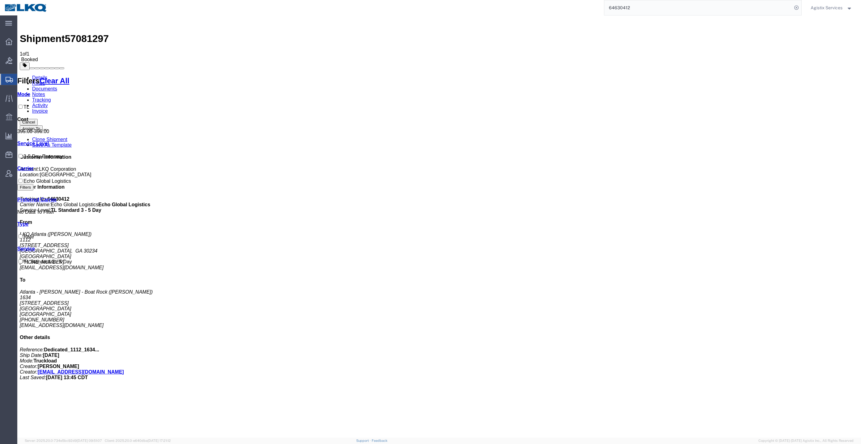
click at [57, 86] on link "Documents" at bounding box center [44, 88] width 25 height 5
